Goal: Find specific page/section: Find specific page/section

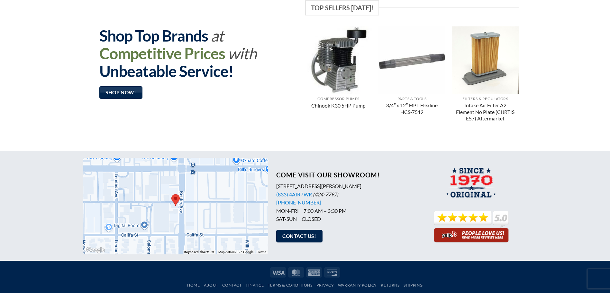
scroll to position [479, 0]
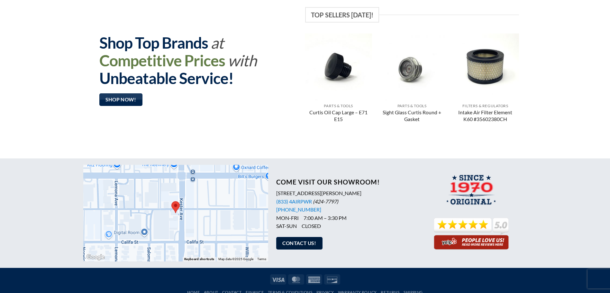
click at [299, 245] on span "Contact Us!" at bounding box center [299, 243] width 34 height 8
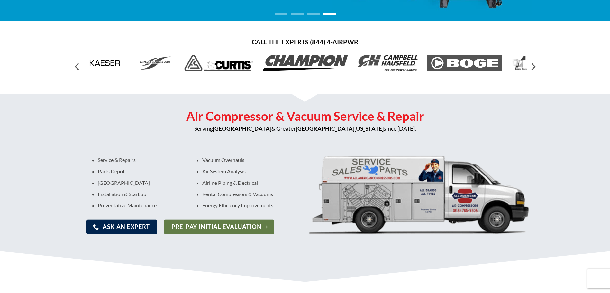
scroll to position [0, 0]
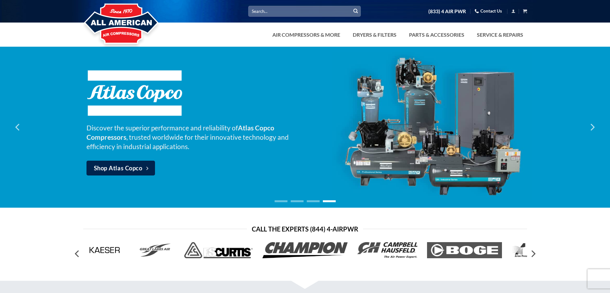
click at [297, 10] on input "Search for:" at bounding box center [304, 11] width 113 height 11
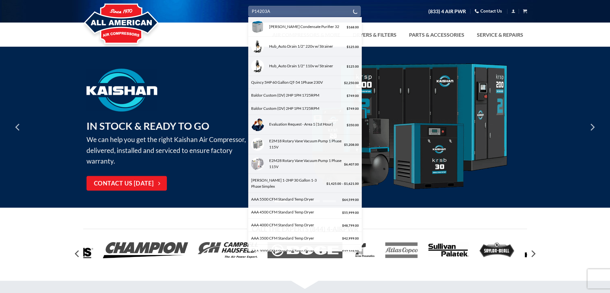
type input "P14203A"
click at [351, 6] on button "Submit" at bounding box center [356, 11] width 10 height 10
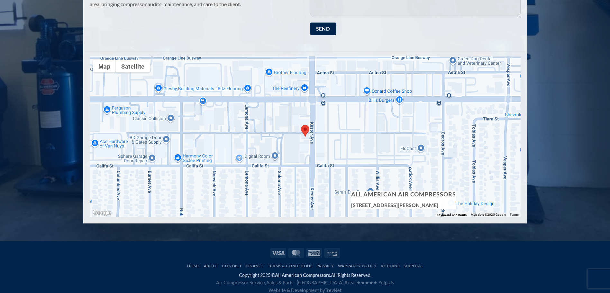
scroll to position [285, 0]
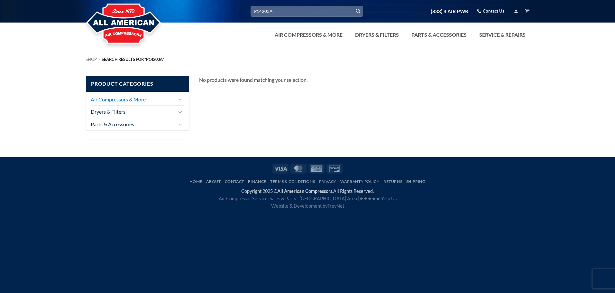
click at [162, 104] on link "Air Compressors & More" at bounding box center [133, 99] width 84 height 12
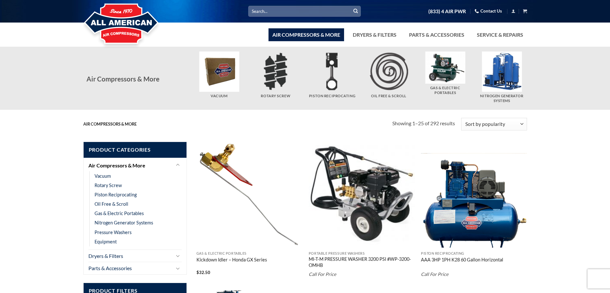
click at [278, 13] on input "Search for:" at bounding box center [304, 11] width 113 height 11
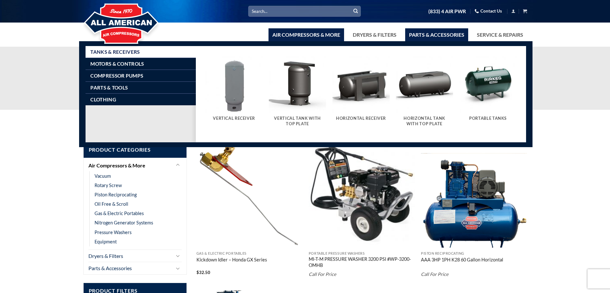
click at [447, 35] on link "Parts & Accessories" at bounding box center [436, 34] width 63 height 13
click at [99, 88] on span "Parts & Tools" at bounding box center [108, 87] width 37 height 5
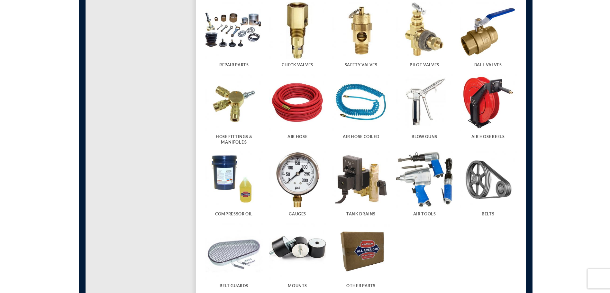
scroll to position [64, 0]
